Goal: Register for event/course

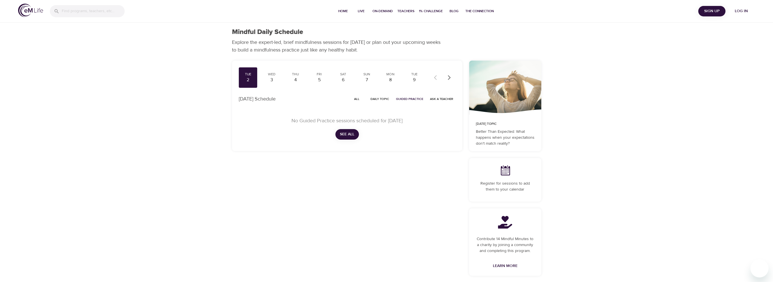
click at [744, 10] on span "Log in" at bounding box center [741, 11] width 23 height 7
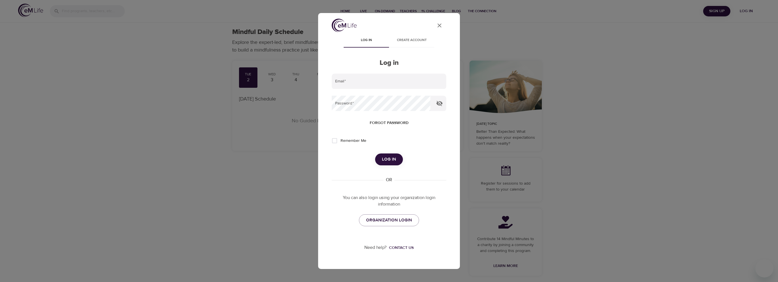
type input "[PERSON_NAME][EMAIL_ADDRESS][DOMAIN_NAME]"
click at [383, 158] on span "Log in" at bounding box center [389, 159] width 14 height 7
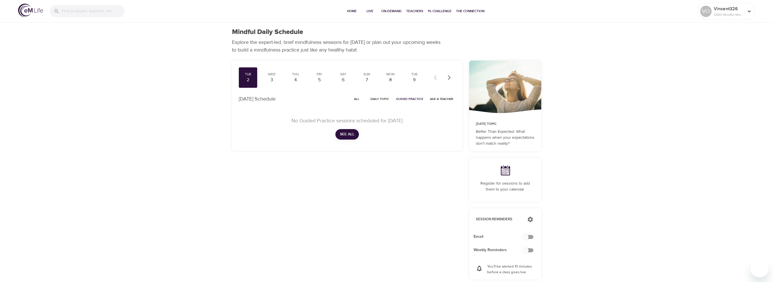
checkbox input "true"
click at [372, 14] on span "Live" at bounding box center [370, 11] width 14 height 6
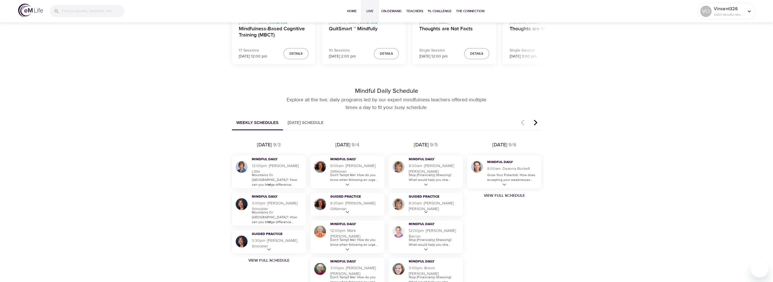
scroll to position [283, 0]
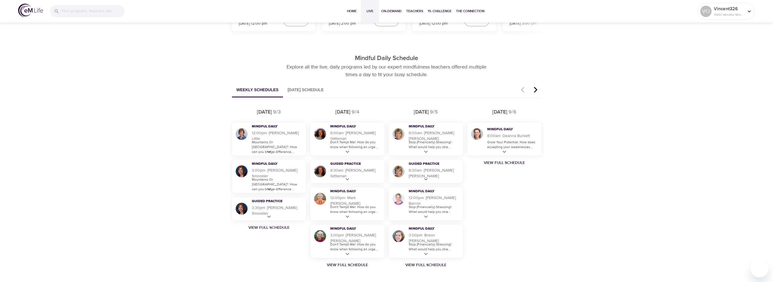
click at [273, 92] on button "Weekly Schedules" at bounding box center [257, 90] width 51 height 14
click at [306, 91] on button "[DATE] Schedule" at bounding box center [305, 90] width 45 height 14
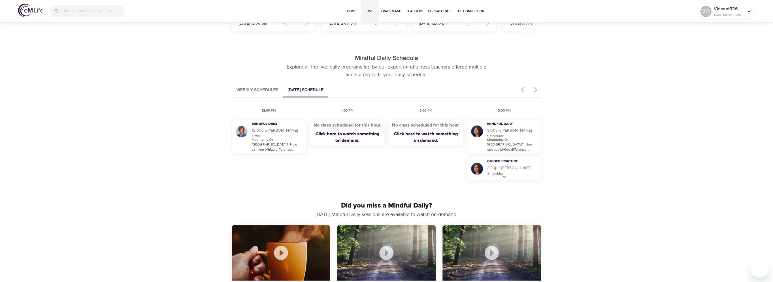
click at [270, 91] on button "Weekly Schedules" at bounding box center [257, 90] width 51 height 14
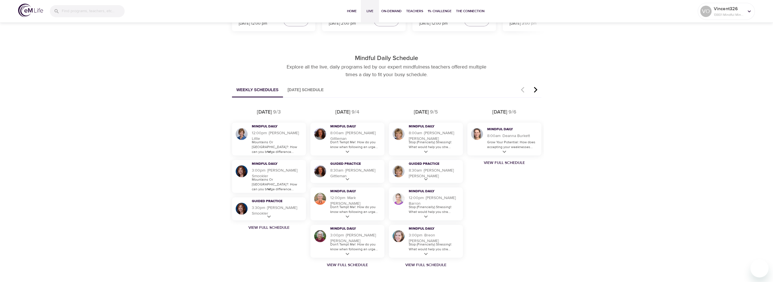
click at [338, 269] on div "[DATE] Mindful Daily 12:00pm · 14 m · [PERSON_NAME] Mountains Or [GEOGRAPHIC_DA…" at bounding box center [387, 189] width 314 height 166
click at [338, 266] on link "View Full Schedule" at bounding box center [347, 265] width 79 height 6
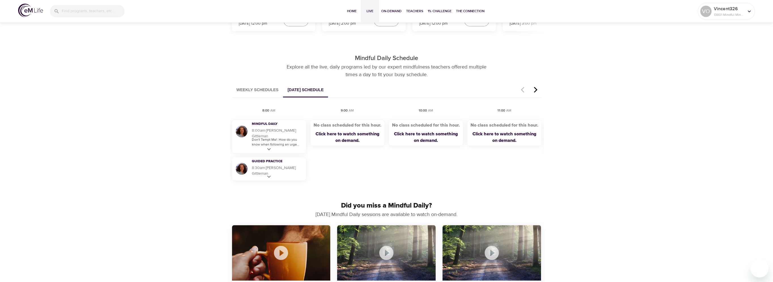
click at [328, 91] on button "[DATE] Schedule" at bounding box center [305, 90] width 45 height 14
click at [537, 91] on icon "button" at bounding box center [536, 89] width 9 height 7
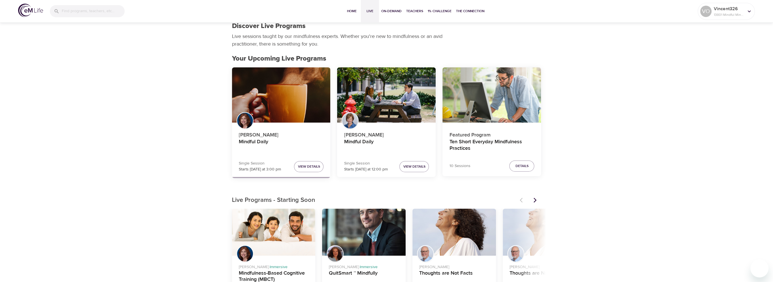
scroll to position [0, 0]
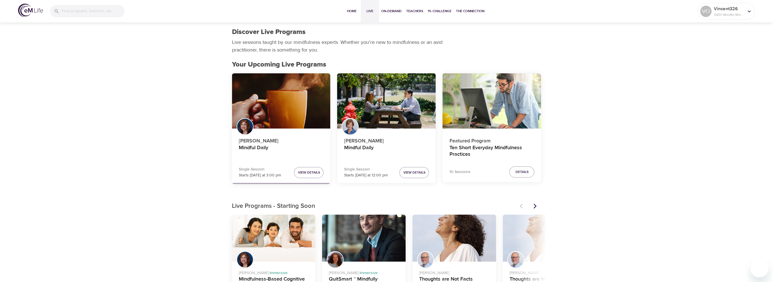
click at [367, 12] on span "Live" at bounding box center [370, 11] width 14 height 6
click at [312, 171] on span "View Details" at bounding box center [309, 173] width 22 height 6
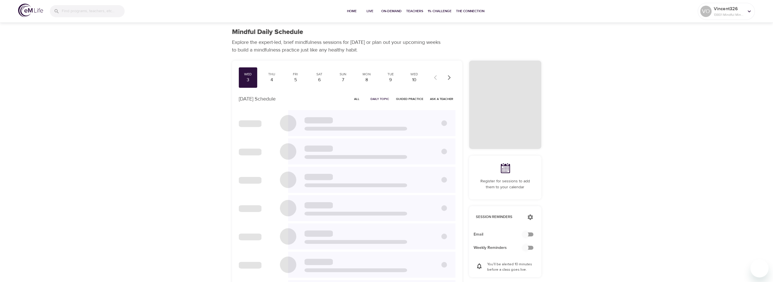
checkbox input "true"
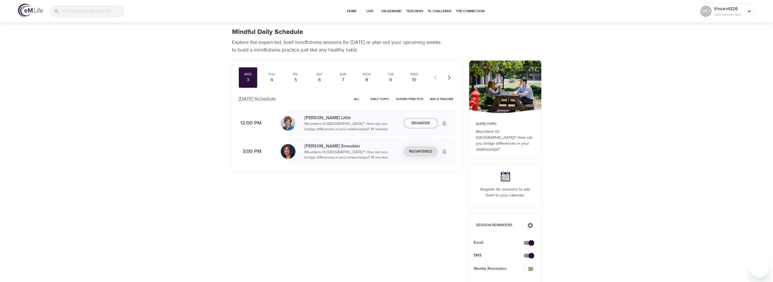
click at [447, 79] on icon "button" at bounding box center [450, 78] width 6 height 6
click at [358, 99] on span "All" at bounding box center [357, 98] width 14 height 5
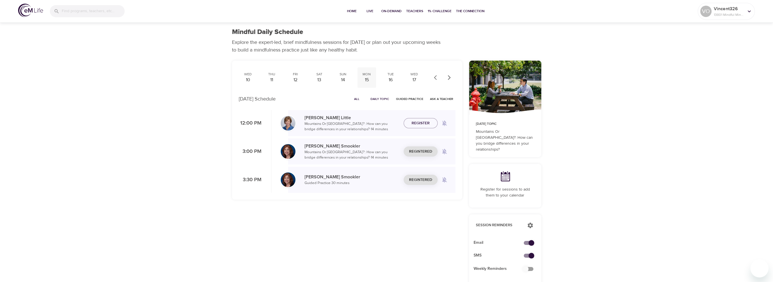
click at [370, 79] on div "15" at bounding box center [367, 80] width 14 height 7
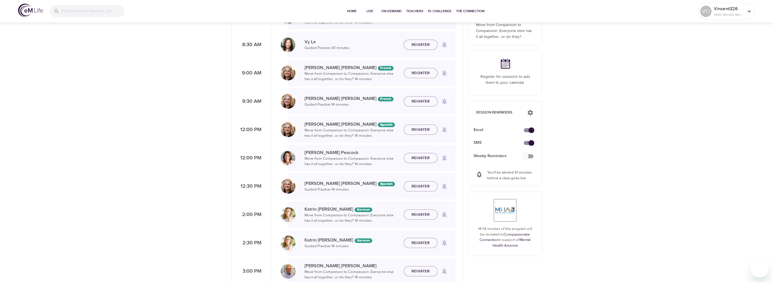
scroll to position [113, 0]
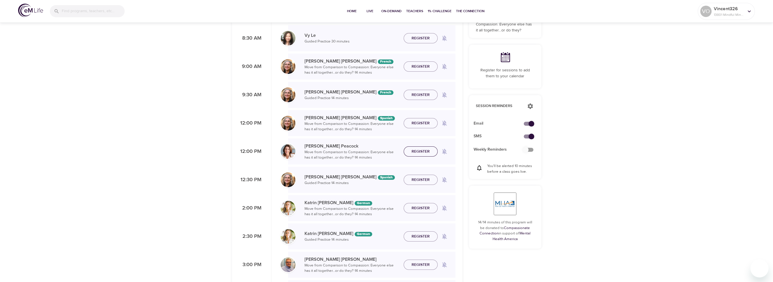
click at [414, 152] on span "Register" at bounding box center [421, 151] width 18 height 7
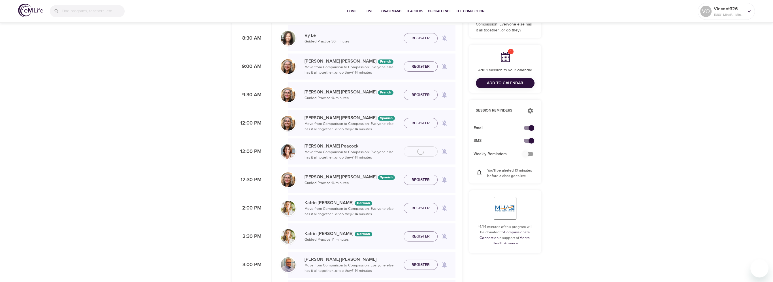
scroll to position [170, 0]
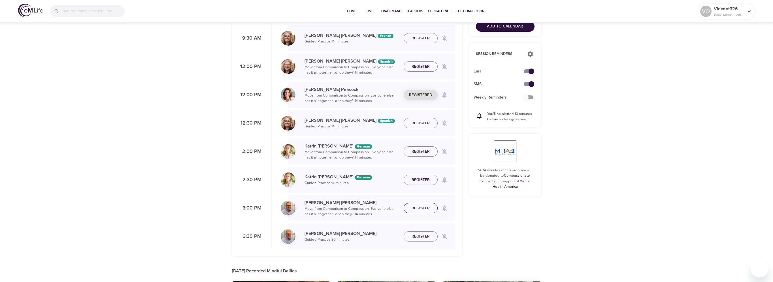
click at [410, 208] on span "Register" at bounding box center [420, 208] width 25 height 7
click at [412, 237] on span "Register" at bounding box center [421, 236] width 18 height 7
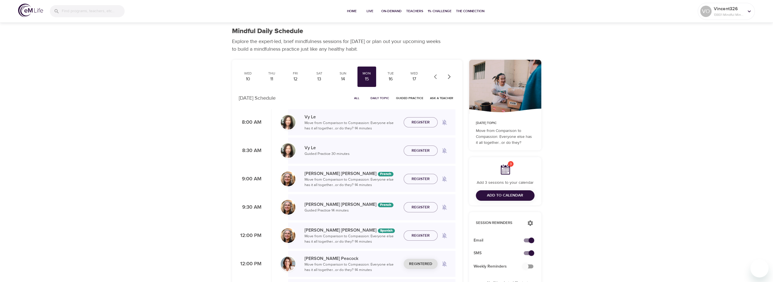
scroll to position [0, 0]
click at [390, 78] on div "16" at bounding box center [391, 80] width 14 height 7
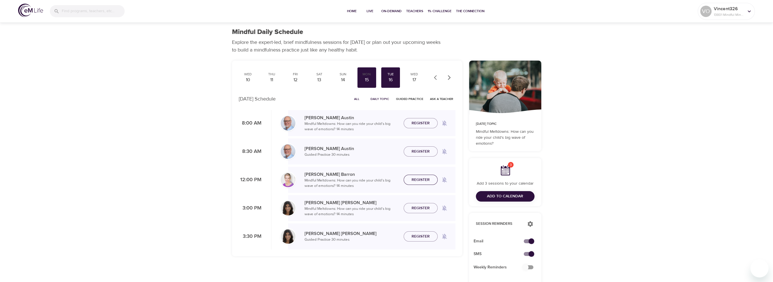
click at [408, 177] on span "Register" at bounding box center [420, 180] width 25 height 7
click at [411, 209] on span "Register" at bounding box center [420, 208] width 25 height 7
click at [414, 235] on span "Register" at bounding box center [421, 236] width 18 height 7
click at [414, 79] on div "17" at bounding box center [415, 80] width 14 height 7
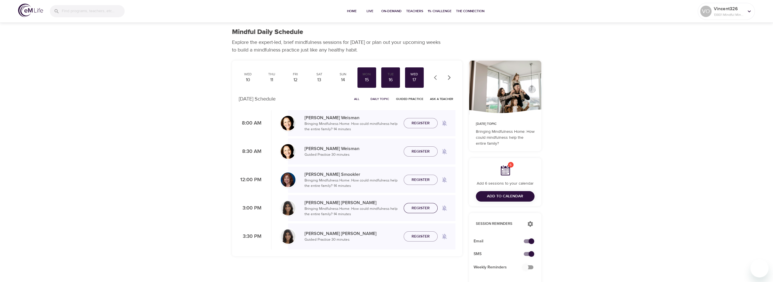
click at [410, 209] on span "Register" at bounding box center [420, 208] width 25 height 7
click at [411, 235] on span "Register" at bounding box center [420, 236] width 25 height 7
click at [448, 78] on icon "button" at bounding box center [450, 78] width 6 height 6
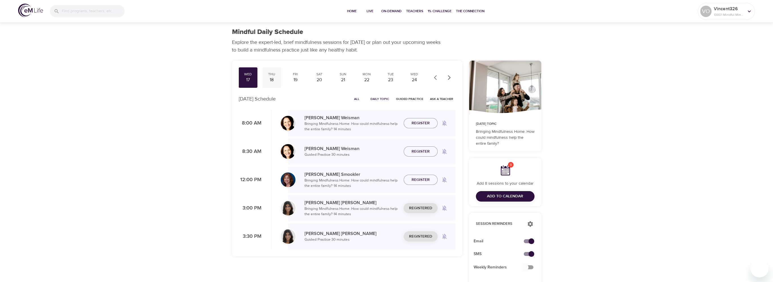
click at [277, 78] on div "18" at bounding box center [272, 80] width 14 height 7
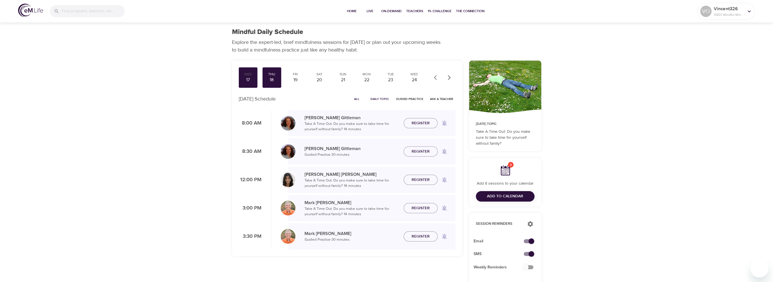
click at [408, 178] on button "Register" at bounding box center [421, 180] width 34 height 10
click at [413, 209] on span "Register" at bounding box center [421, 208] width 18 height 7
click at [413, 235] on span "Register" at bounding box center [421, 236] width 18 height 7
click at [299, 80] on div "19" at bounding box center [296, 80] width 14 height 7
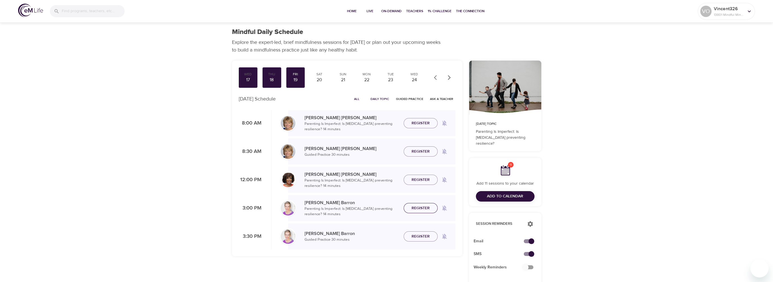
click at [407, 207] on button "Register" at bounding box center [421, 208] width 34 height 10
click at [415, 236] on span "Register" at bounding box center [421, 236] width 18 height 7
click at [490, 196] on span "Add to Calendar" at bounding box center [505, 196] width 36 height 7
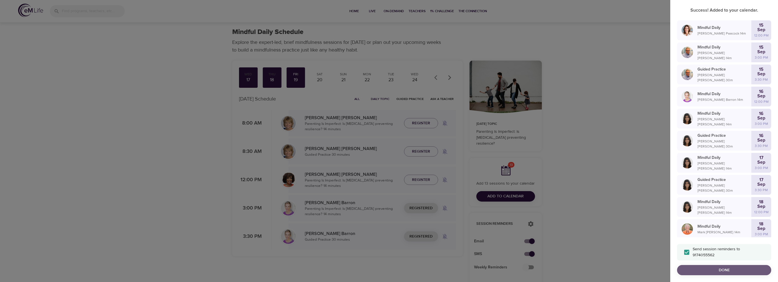
click at [726, 270] on span "Done" at bounding box center [723, 270] width 85 height 7
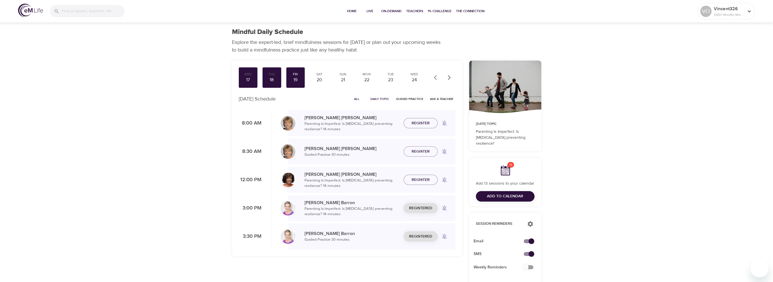
click at [626, 179] on div "Mindful Daily Schedule Explore the expert-led, brief mindfulness sessions for […" at bounding box center [386, 255] width 773 height 510
